Goal: Task Accomplishment & Management: Manage account settings

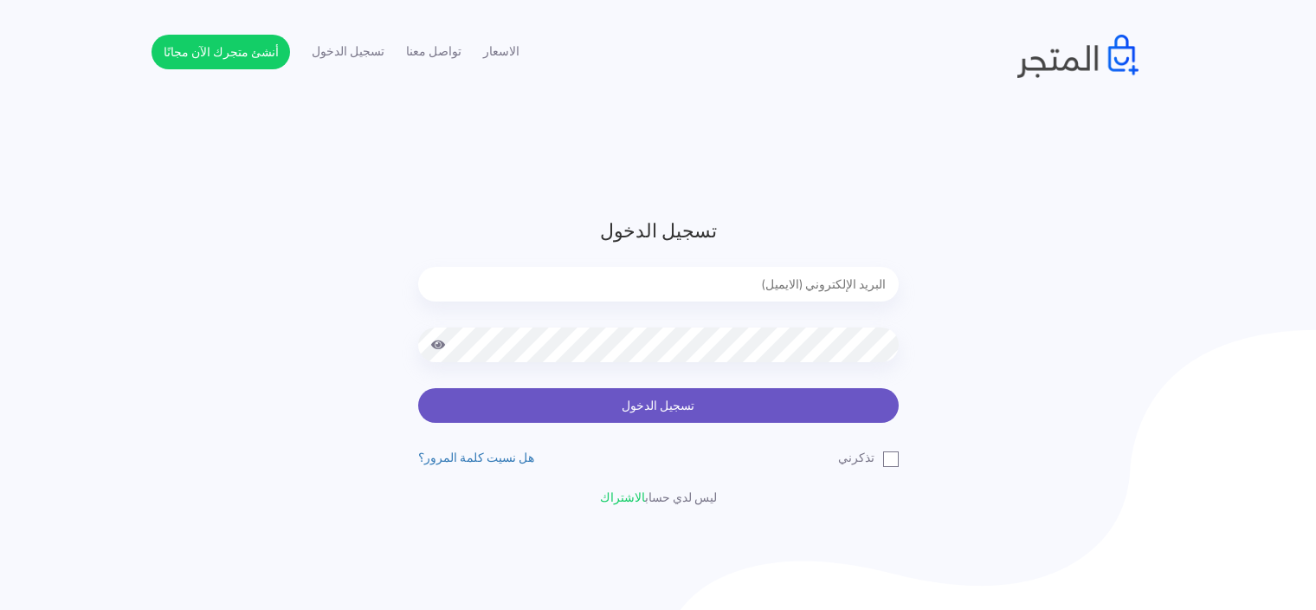
type input "[EMAIL_ADDRESS][DOMAIN_NAME]"
click at [506, 416] on button "تسجيل الدخول" at bounding box center [658, 405] width 481 height 35
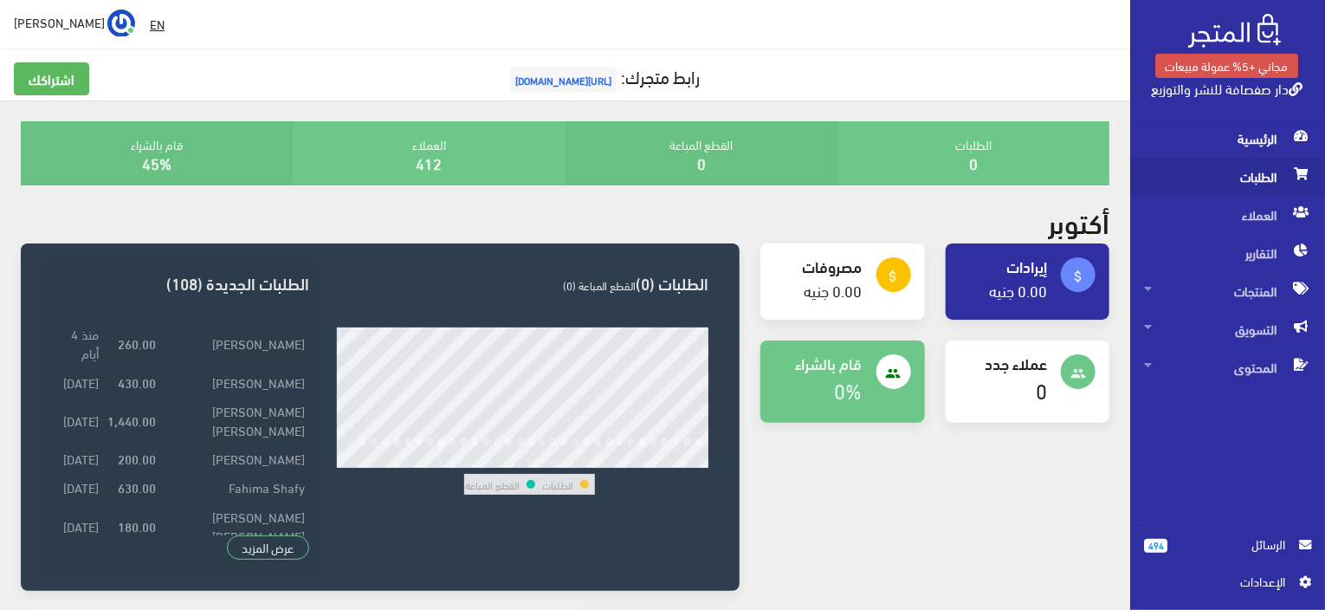
click at [1303, 171] on icon at bounding box center [1301, 174] width 14 height 12
